Goal: Task Accomplishment & Management: Use online tool/utility

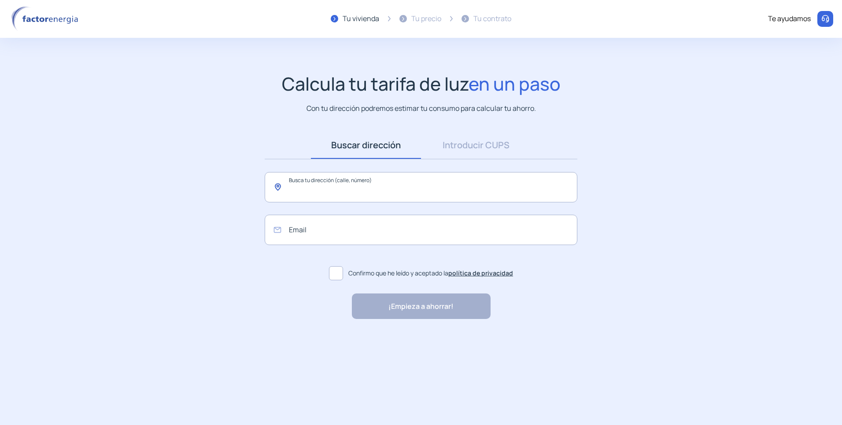
click at [316, 192] on input "text" at bounding box center [421, 187] width 313 height 30
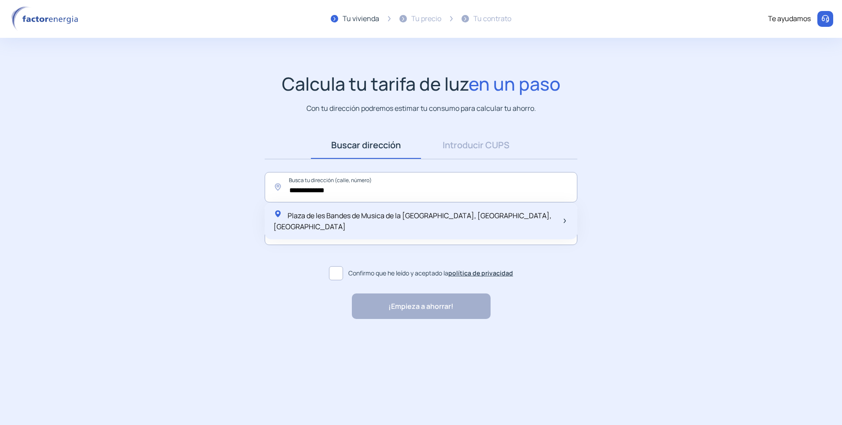
click at [365, 216] on span "Plaza de les Bandes de Musica de la [GEOGRAPHIC_DATA], [GEOGRAPHIC_DATA], [GEOG…" at bounding box center [412, 221] width 278 height 21
type input "**********"
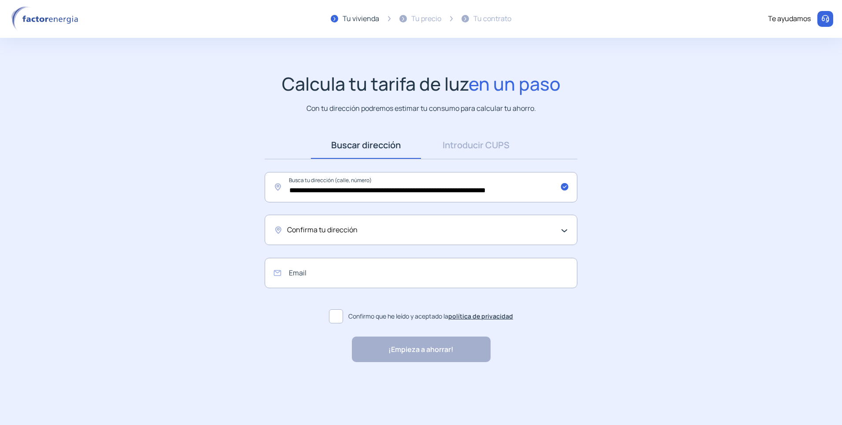
click at [56, 20] on img at bounding box center [46, 19] width 75 height 26
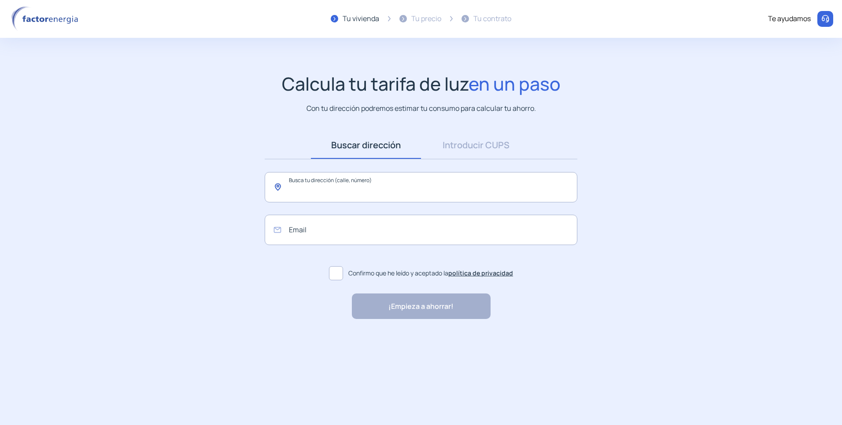
click at [292, 190] on input "text" at bounding box center [421, 187] width 313 height 30
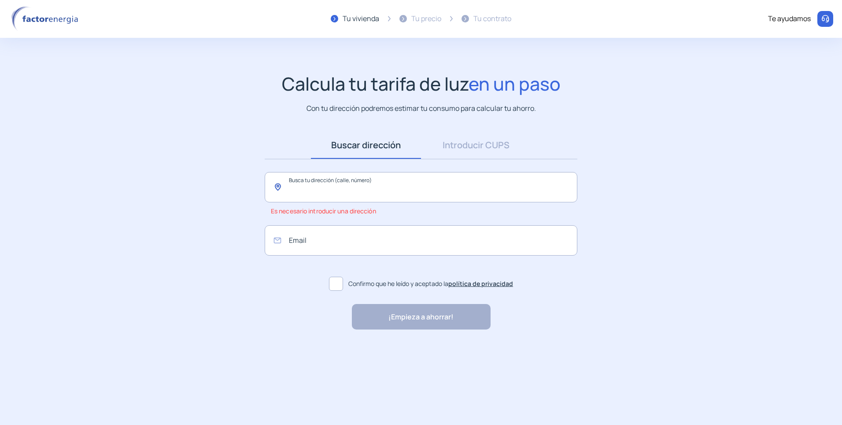
click at [292, 189] on input "text" at bounding box center [421, 187] width 313 height 30
